Goal: Transaction & Acquisition: Purchase product/service

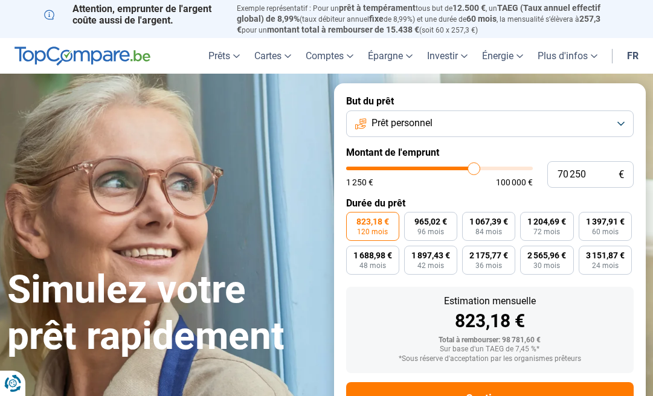
type input "71 000"
type input "71000"
type input "71 250"
type input "71250"
type input "71 500"
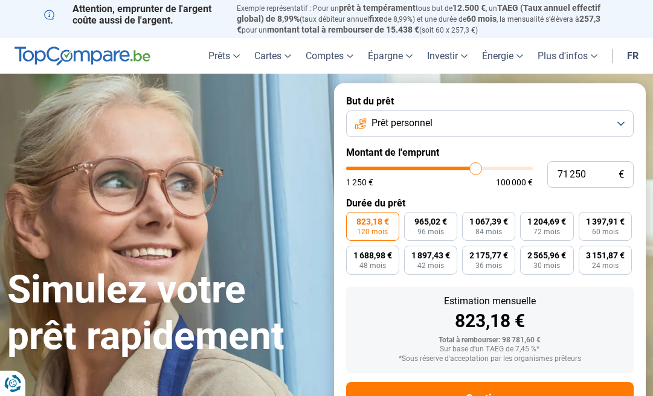
type input "71500"
type input "71 750"
type input "71750"
type input "72 000"
type input "72000"
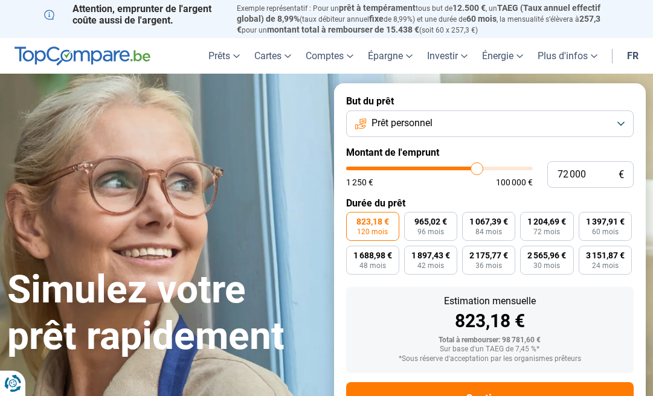
type input "72 250"
type input "72250"
type input "72 500"
type input "72500"
click at [477, 169] on input "range" at bounding box center [439, 169] width 187 height 4
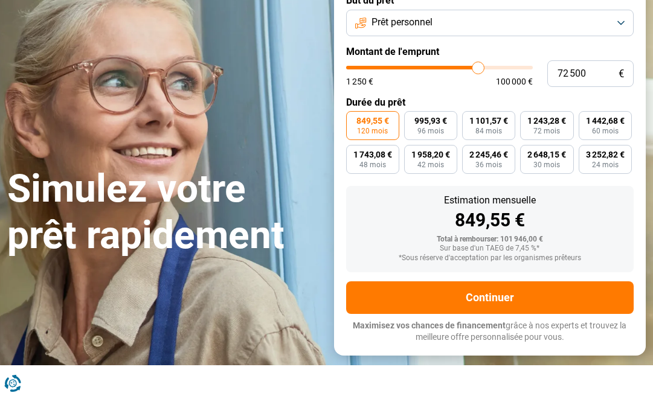
scroll to position [103, 0]
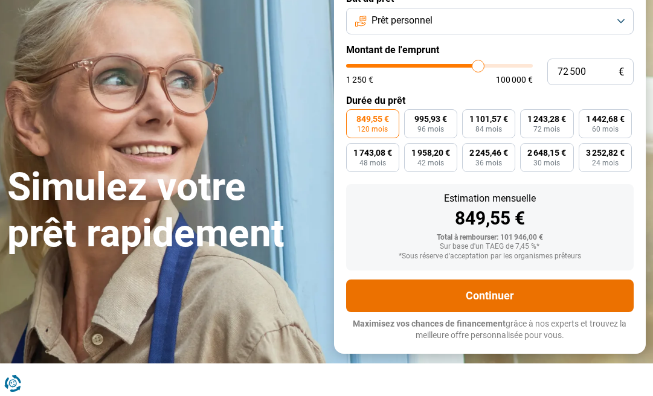
click at [469, 298] on button "Continuer" at bounding box center [490, 296] width 288 height 33
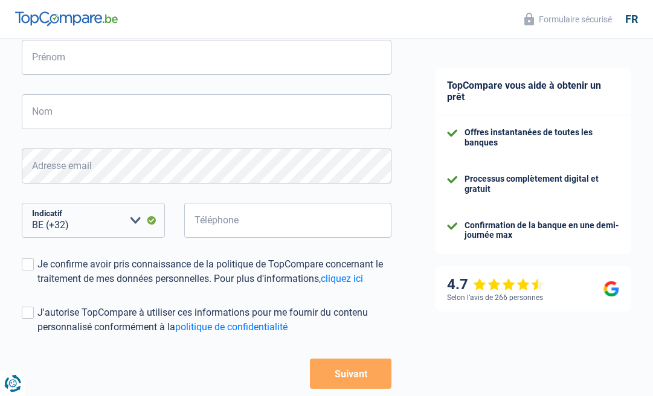
scroll to position [210, 0]
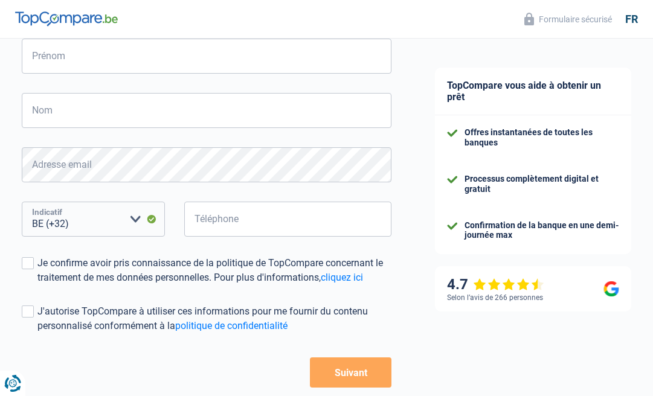
click at [137, 219] on select "BE (+32) LU (+352) Veuillez sélectionner une option" at bounding box center [93, 219] width 143 height 35
select select "352"
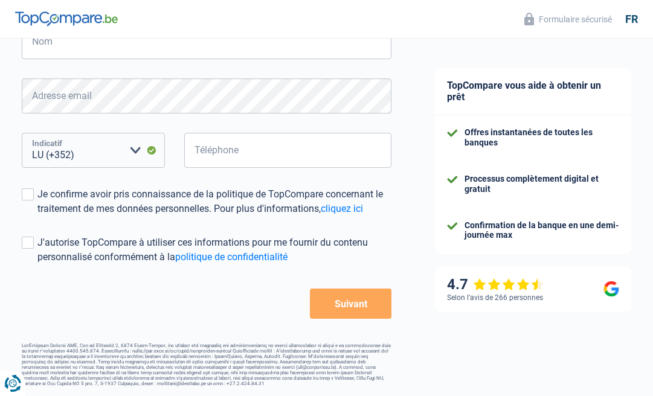
scroll to position [0, 0]
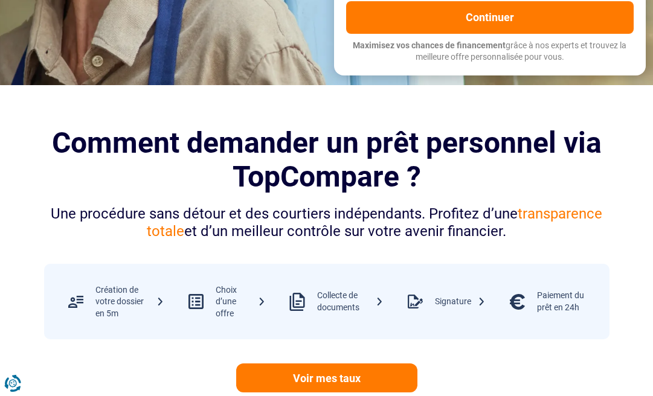
scroll to position [195, 0]
